Goal: Transaction & Acquisition: Register for event/course

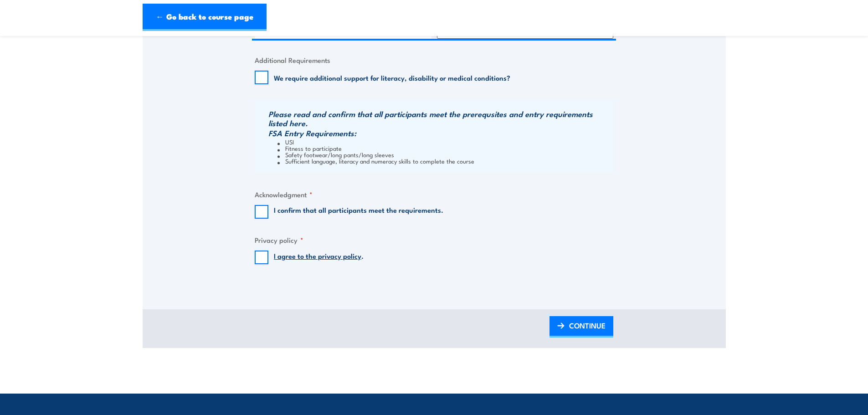
scroll to position [1002, 0]
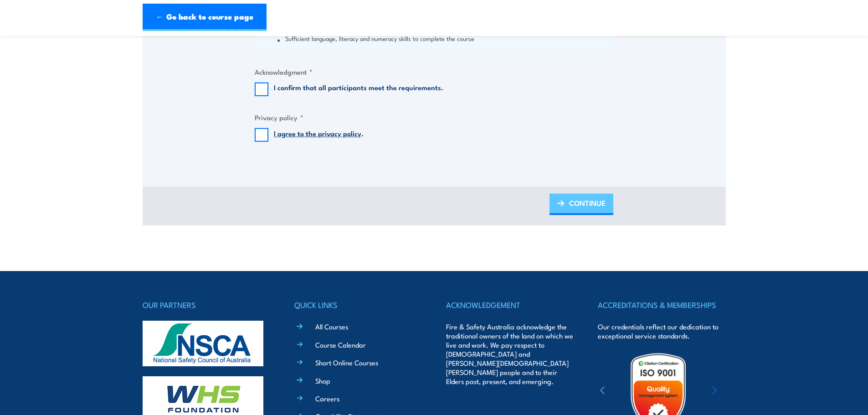
click at [578, 197] on span "CONTINUE" at bounding box center [587, 203] width 36 height 24
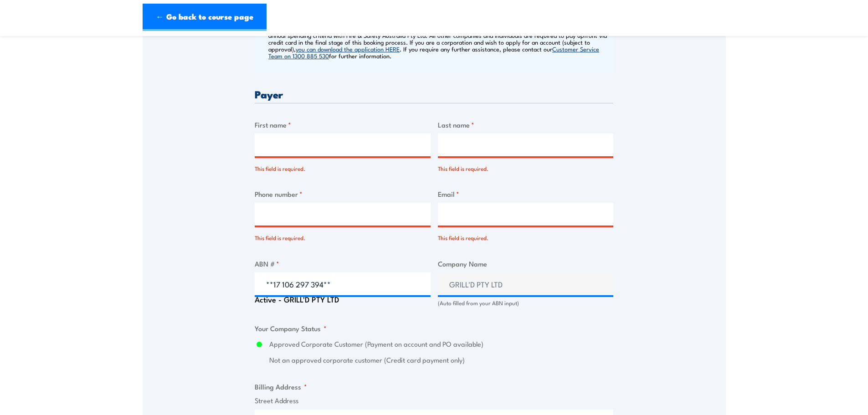
scroll to position [442, 0]
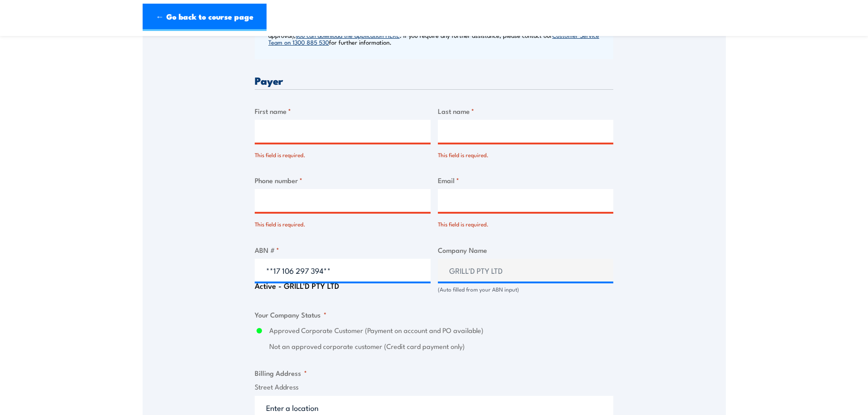
click at [308, 128] on input "First name *" at bounding box center [343, 131] width 176 height 23
type input "Grill'd"
type input "Learning"
type input "0422013450"
click at [495, 206] on div "Email * This field is required." at bounding box center [526, 201] width 176 height 53
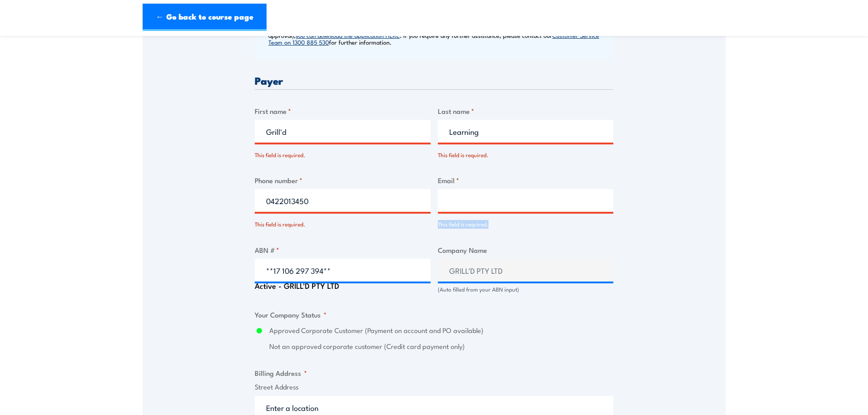
click at [495, 205] on input "Email *" at bounding box center [526, 200] width 176 height 23
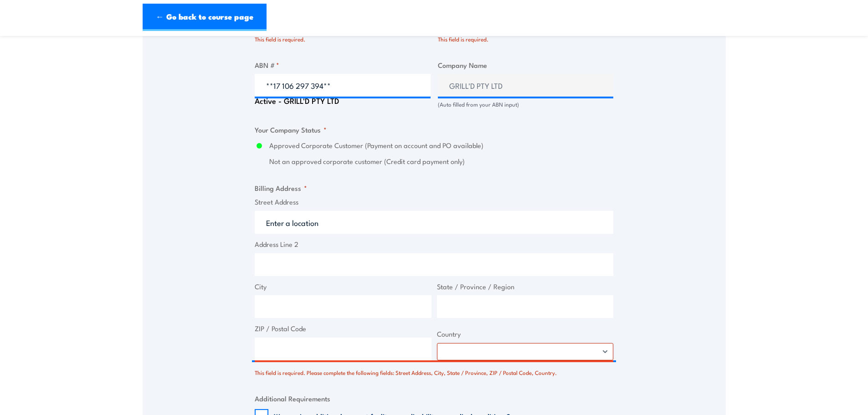
scroll to position [761, 0]
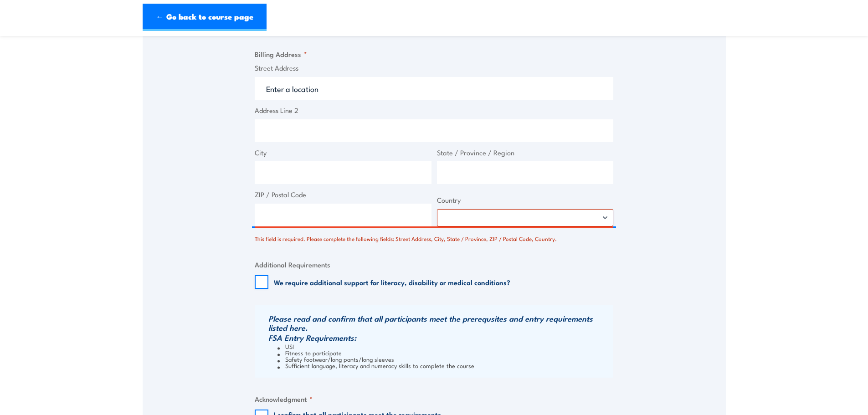
type input "[PERSON_NAME][EMAIL_ADDRESS][PERSON_NAME][DOMAIN_NAME]"
click at [322, 79] on input "Street Address" at bounding box center [434, 88] width 359 height 23
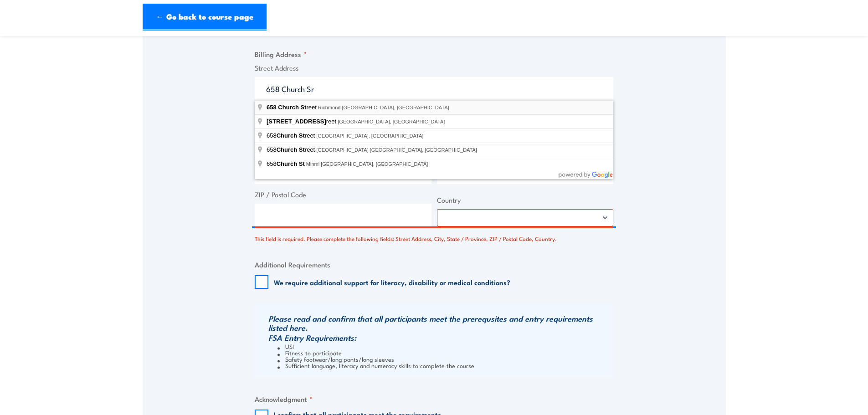
type input "[STREET_ADDRESS]"
type input "[GEOGRAPHIC_DATA]"
type input "Victoria"
type input "3121"
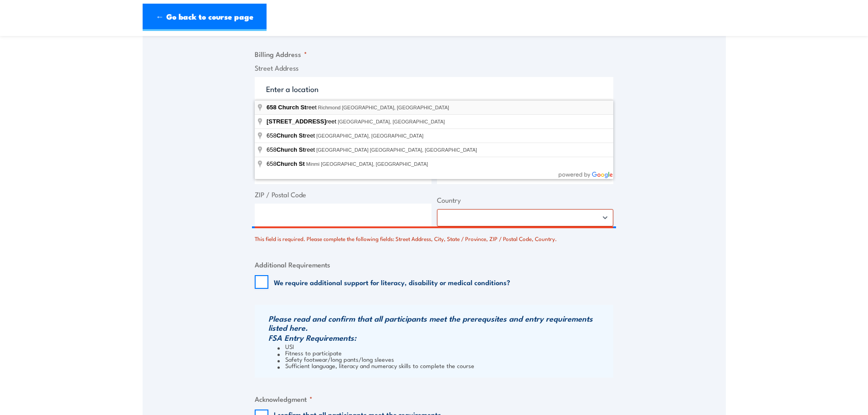
select select "[GEOGRAPHIC_DATA]"
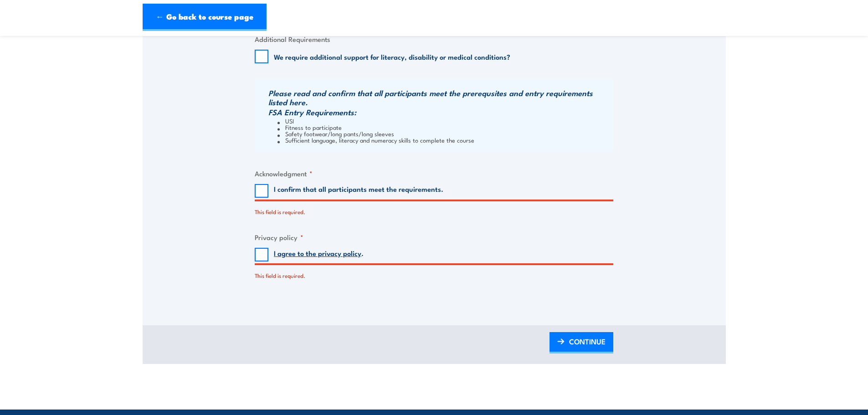
scroll to position [989, 0]
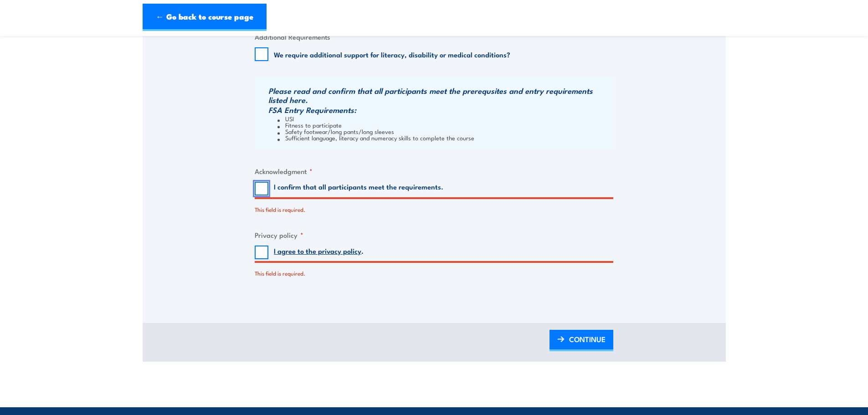
click at [261, 190] on input "I confirm that all participants meet the requirements." at bounding box center [262, 189] width 14 height 14
checkbox input "true"
click at [259, 251] on input "I agree to the privacy policy ." at bounding box center [262, 253] width 14 height 14
checkbox input "true"
click at [597, 347] on span "CONTINUE" at bounding box center [587, 339] width 36 height 24
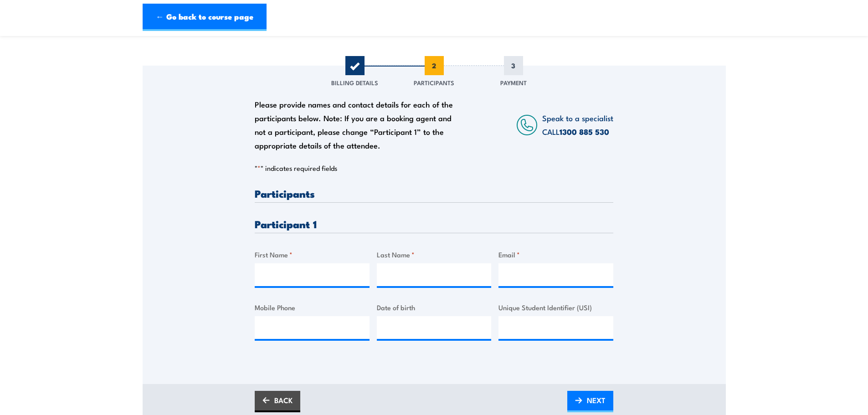
scroll to position [137, 0]
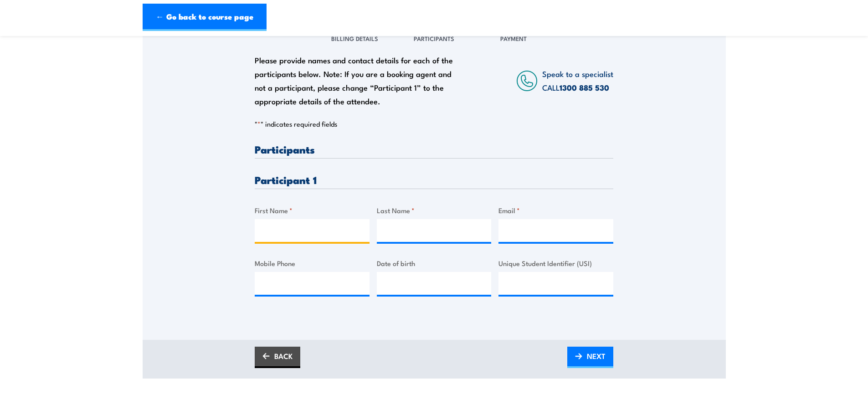
click at [322, 231] on input "First Name *" at bounding box center [312, 230] width 115 height 23
type input "Grill'd"
type input "Learning"
type input "e"
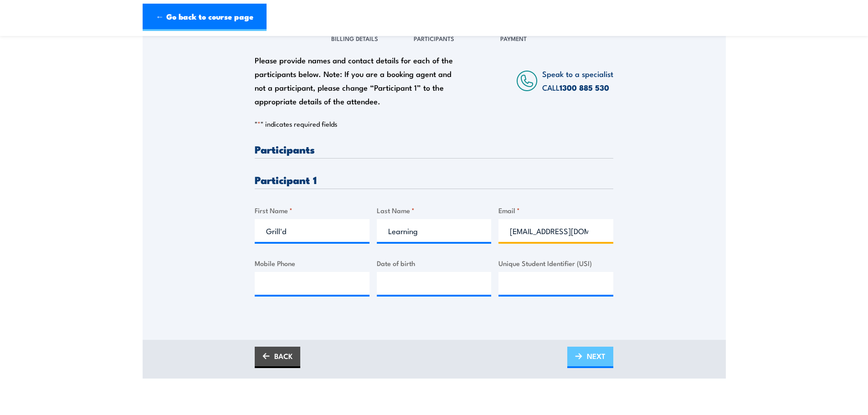
type input "[EMAIL_ADDRESS][DOMAIN_NAME]"
click at [581, 355] on img at bounding box center [578, 356] width 7 height 6
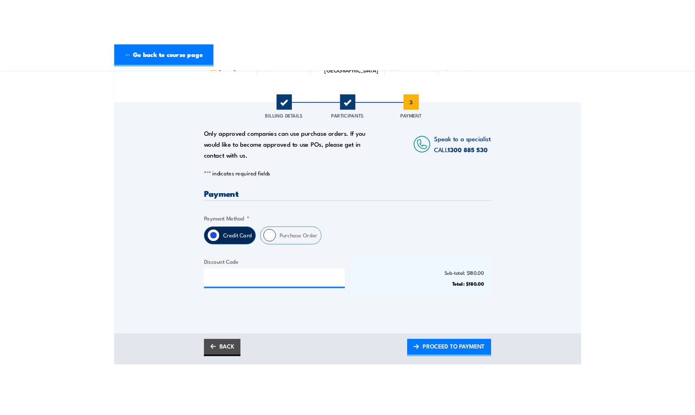
scroll to position [91, 0]
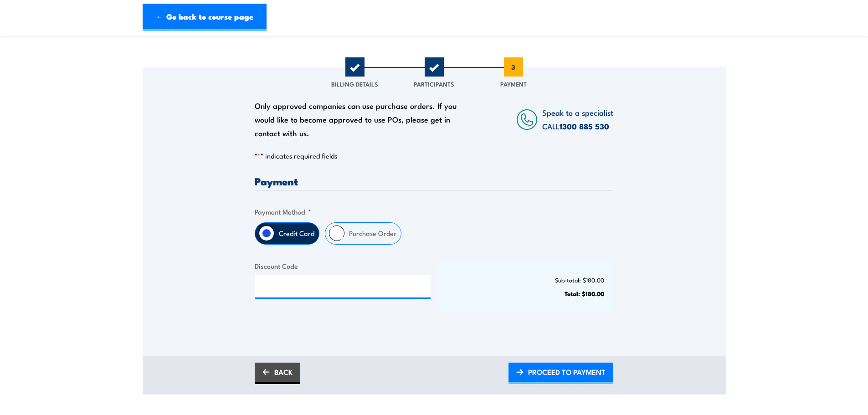
click at [336, 230] on input "Purchase Order" at bounding box center [336, 232] width 15 height 15
radio input "true"
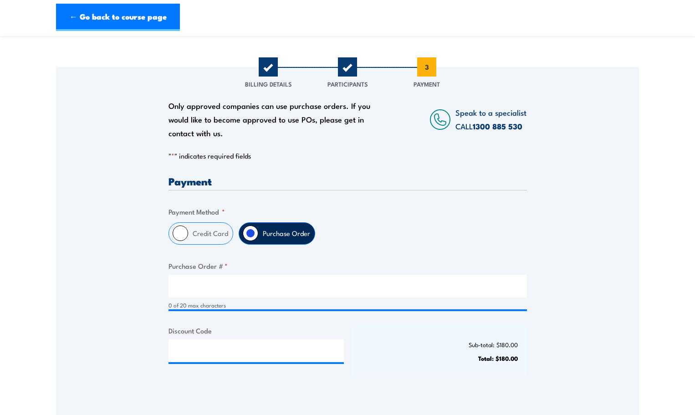
click at [248, 234] on input "Purchase Order" at bounding box center [250, 232] width 15 height 15
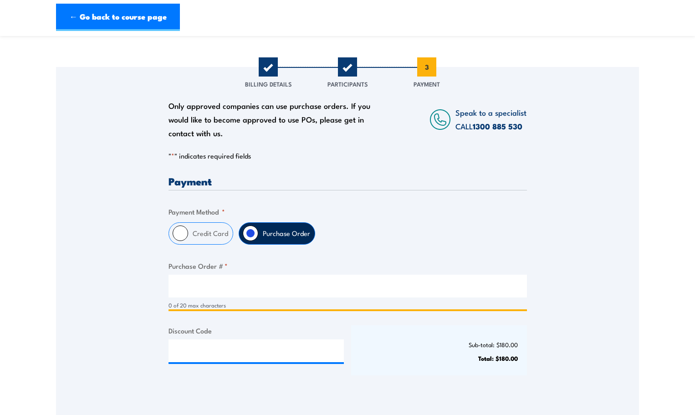
click at [190, 284] on input "Purchase Order # *" at bounding box center [348, 286] width 359 height 23
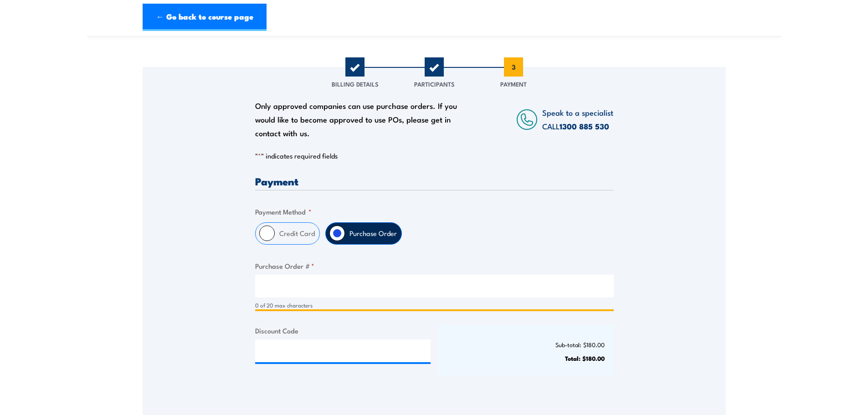
scroll to position [137, 0]
